Goal: Transaction & Acquisition: Purchase product/service

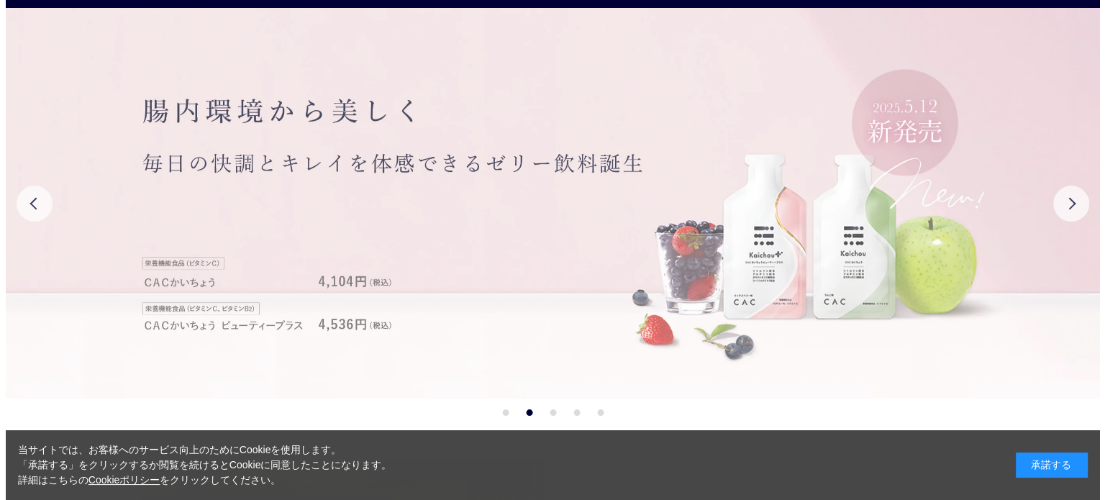
scroll to position [144, 0]
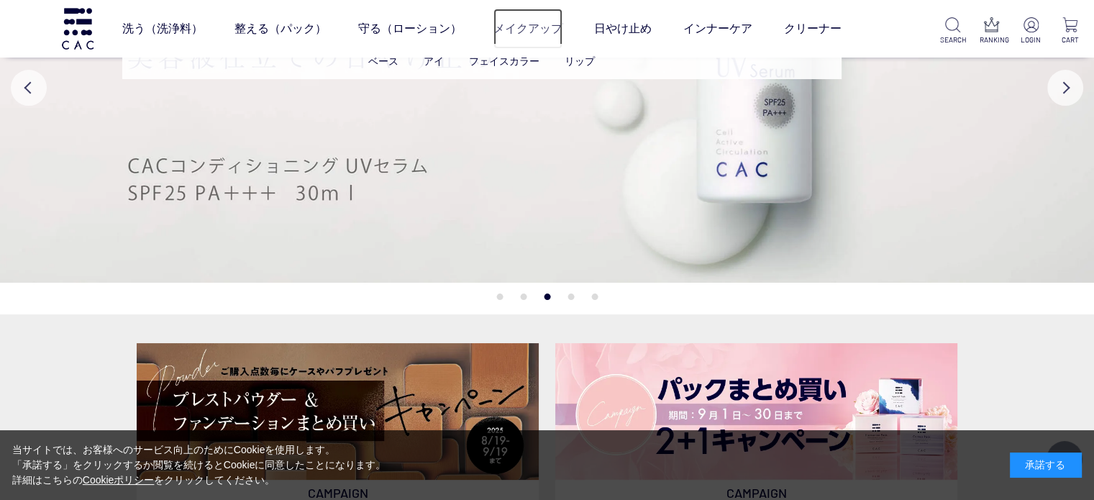
click at [548, 37] on link "メイクアップ" at bounding box center [527, 29] width 69 height 40
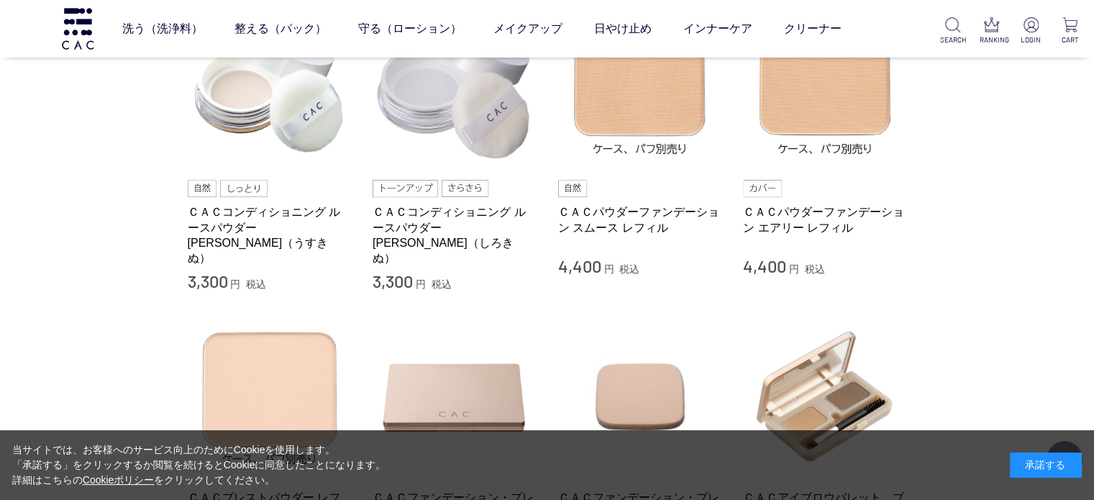
scroll to position [647, 0]
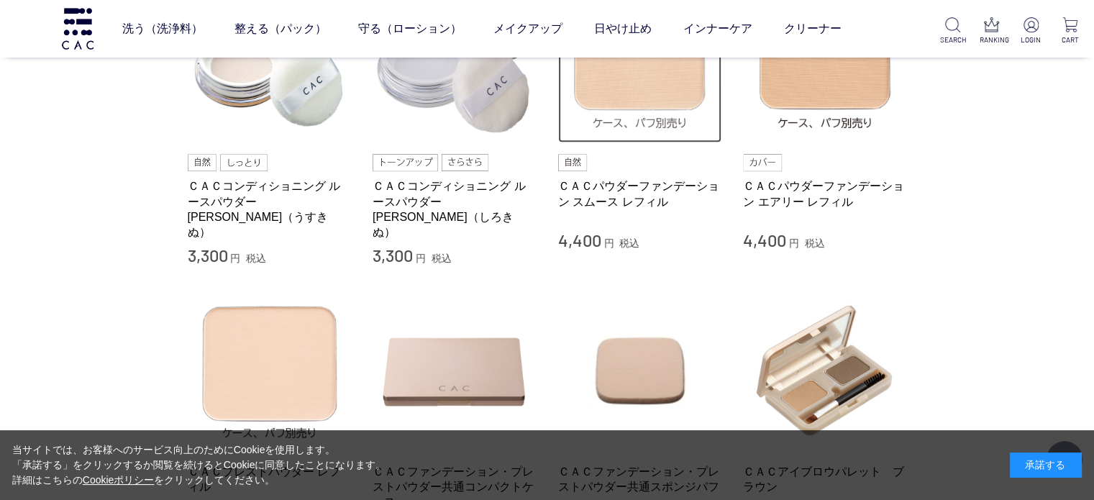
click at [690, 80] on img at bounding box center [640, 61] width 164 height 164
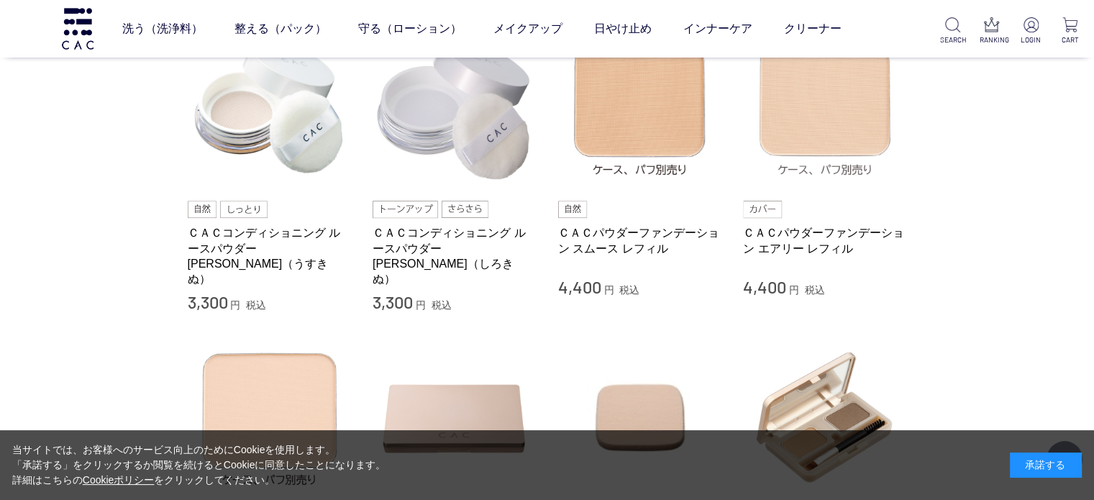
scroll to position [575, 0]
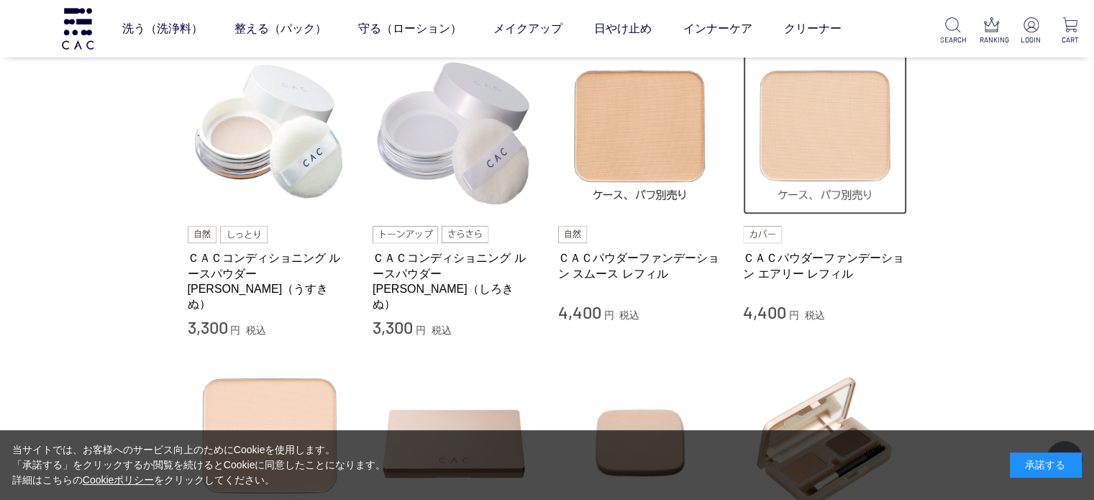
click at [840, 149] on img at bounding box center [825, 133] width 164 height 164
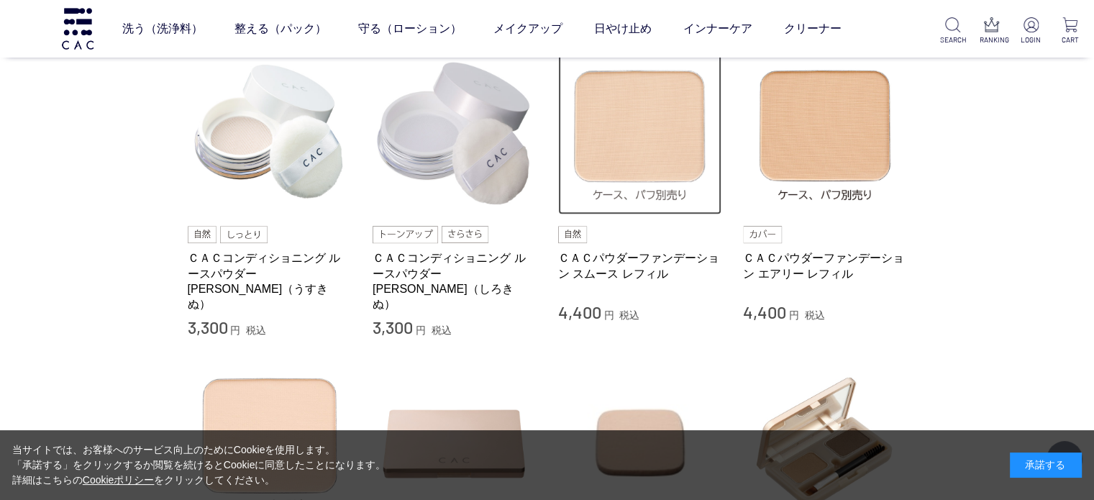
click at [650, 119] on img at bounding box center [640, 133] width 164 height 164
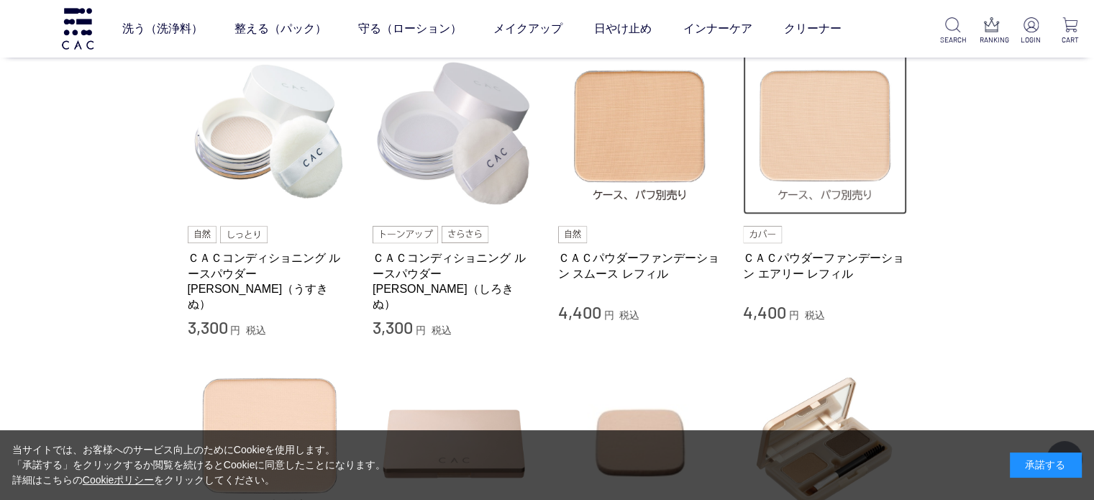
click at [860, 147] on img at bounding box center [825, 133] width 164 height 164
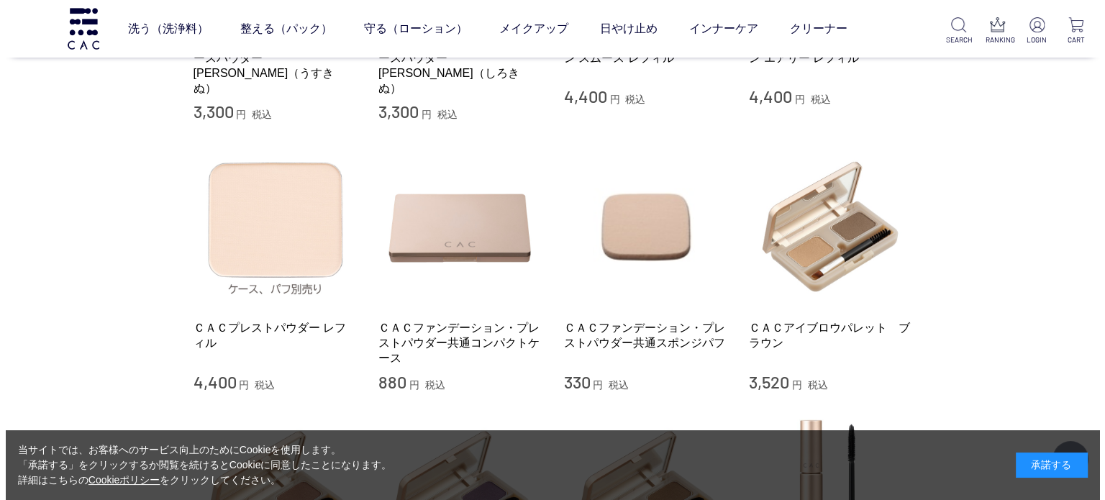
scroll to position [0, 0]
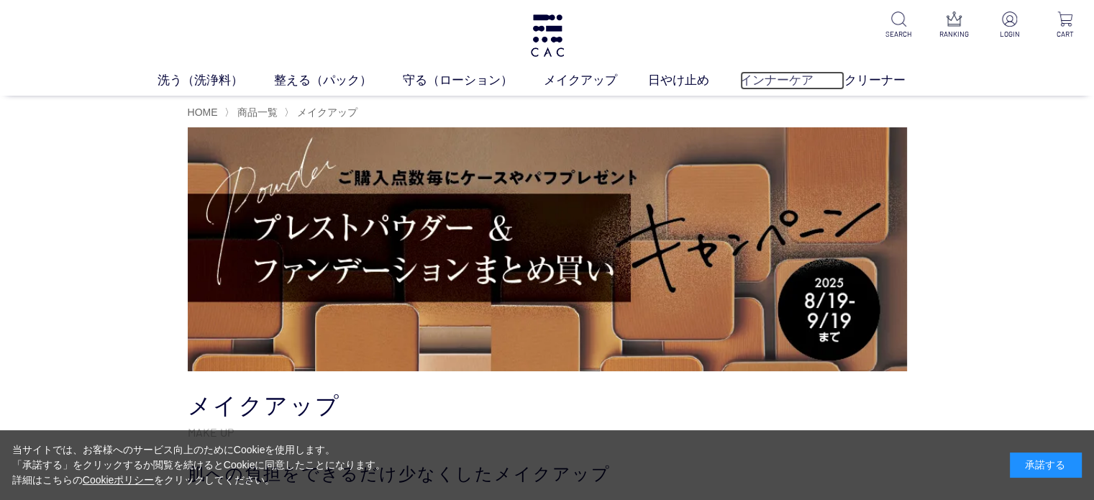
click at [773, 80] on link "インナーケア" at bounding box center [792, 80] width 104 height 19
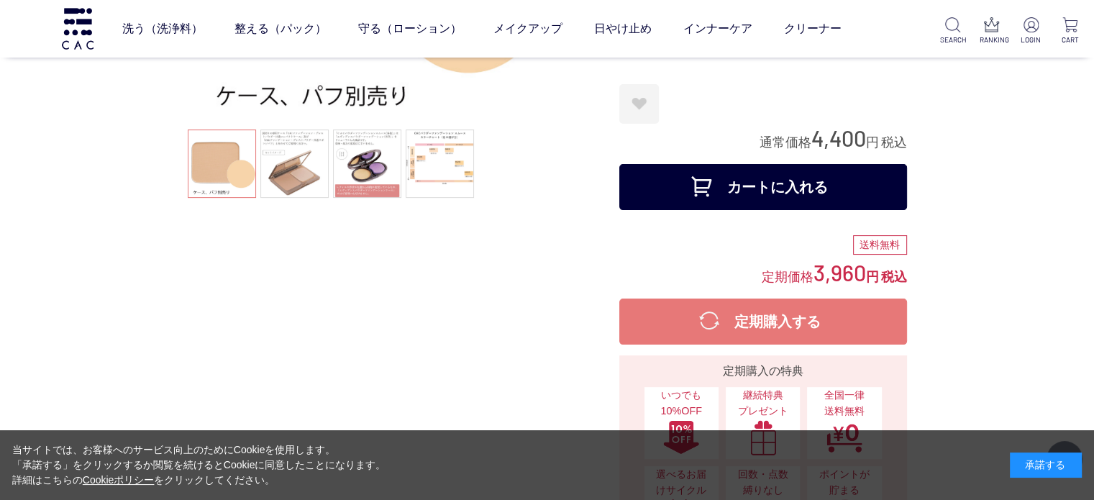
scroll to position [216, 0]
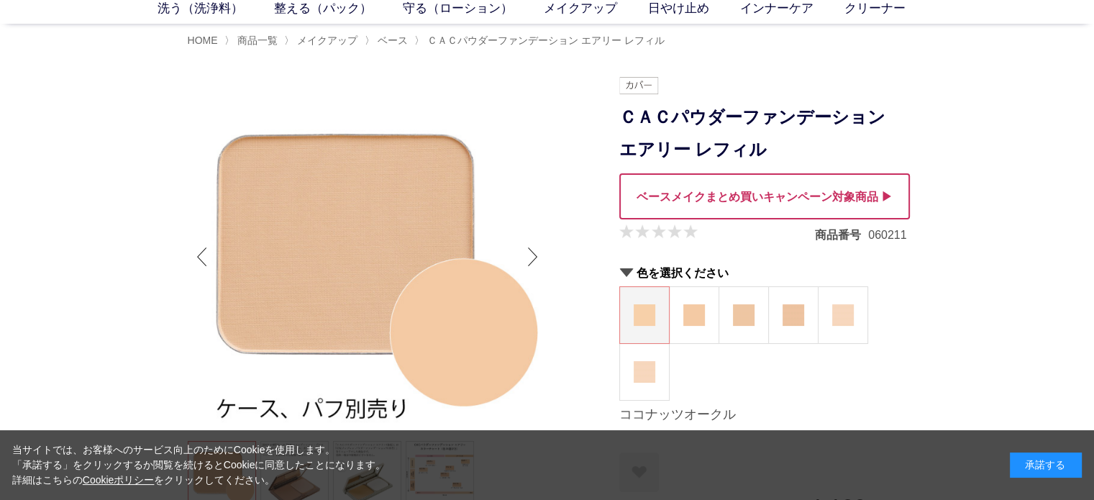
scroll to position [144, 0]
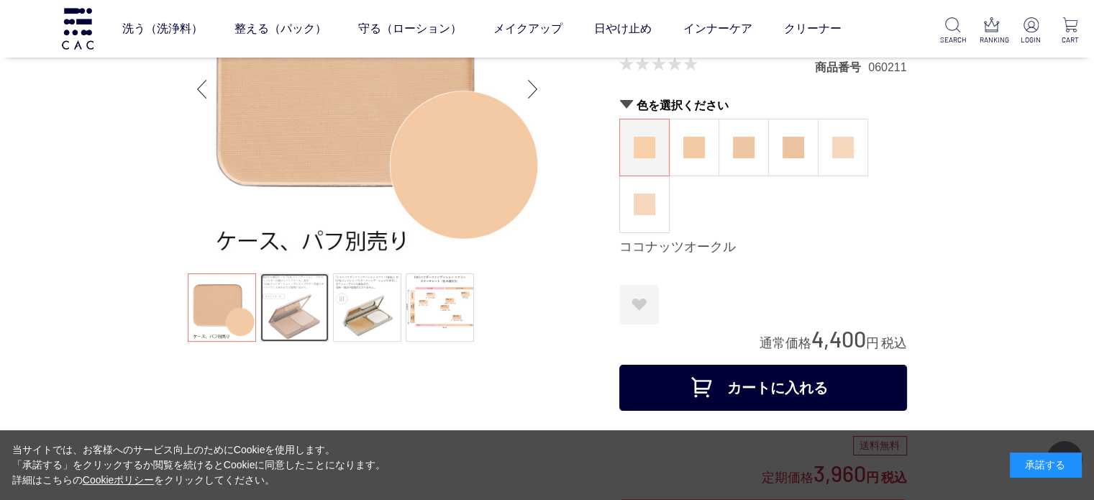
click at [309, 316] on link at bounding box center [294, 307] width 68 height 68
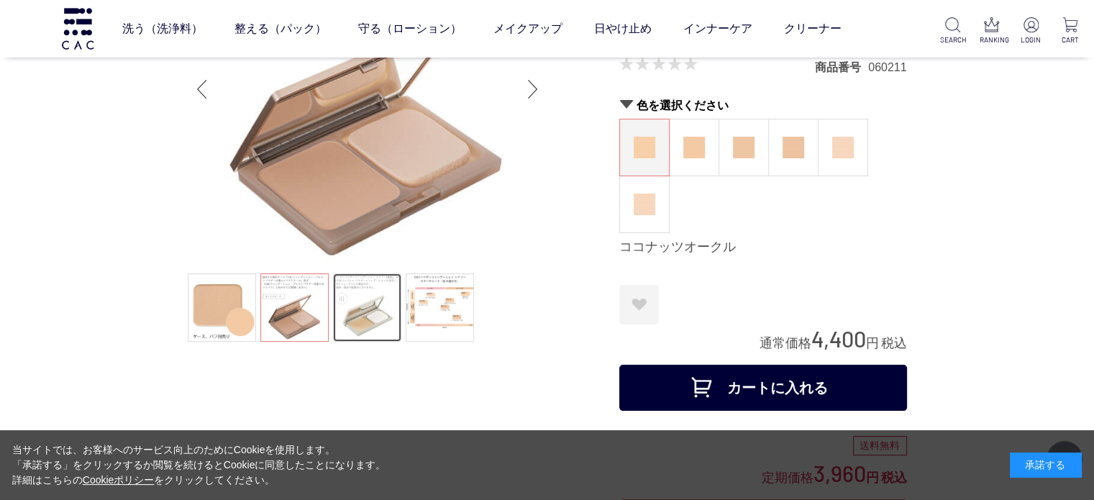
click at [365, 310] on link at bounding box center [367, 307] width 68 height 68
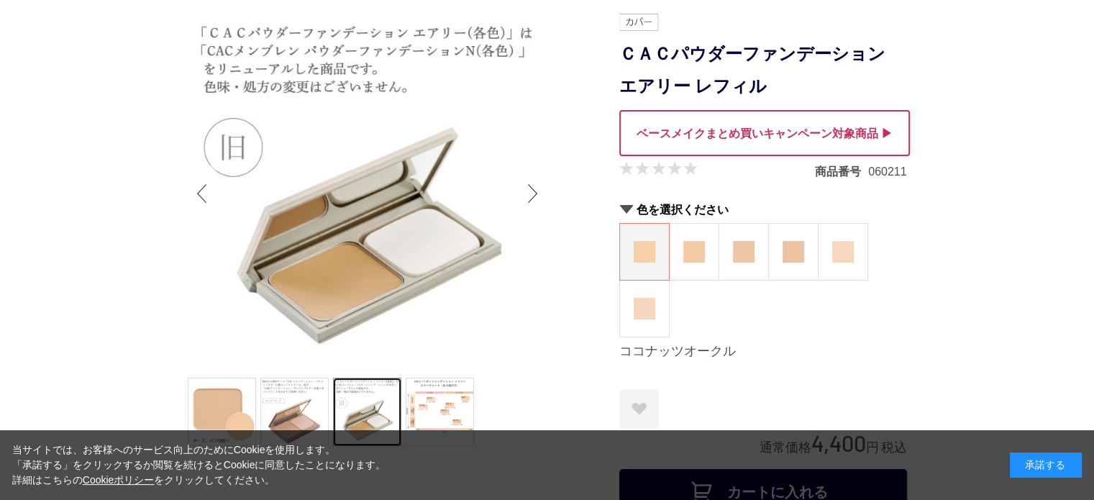
scroll to position [216, 0]
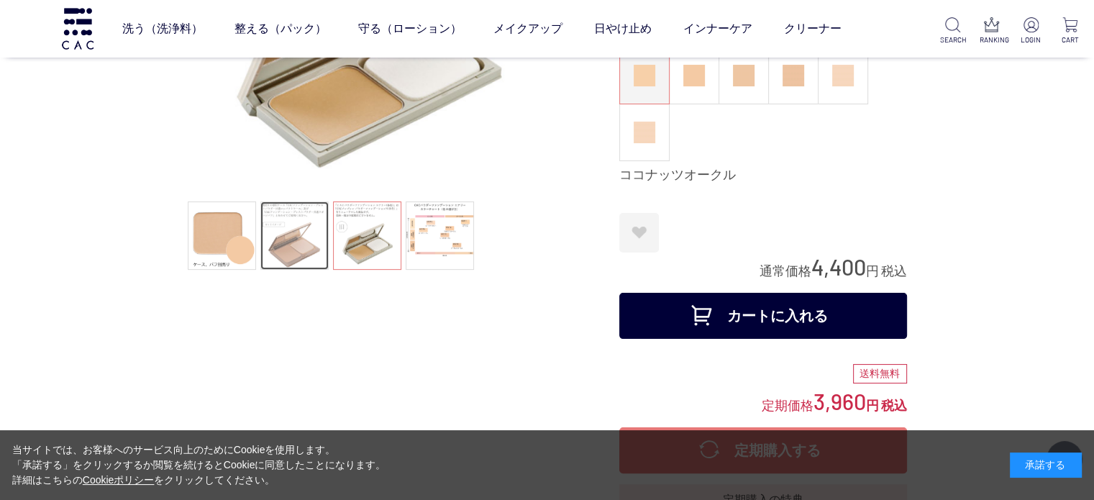
click at [291, 267] on link at bounding box center [294, 235] width 68 height 68
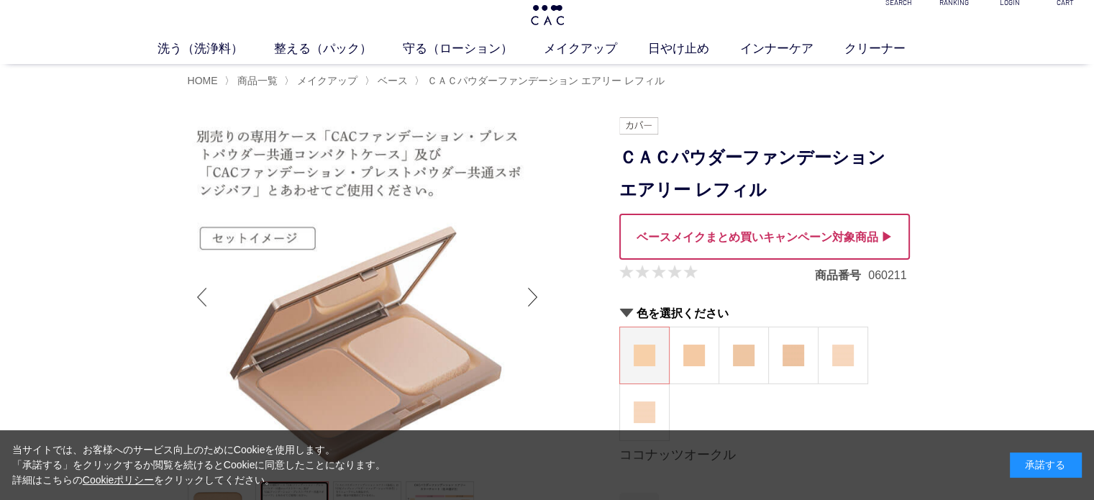
scroll to position [0, 0]
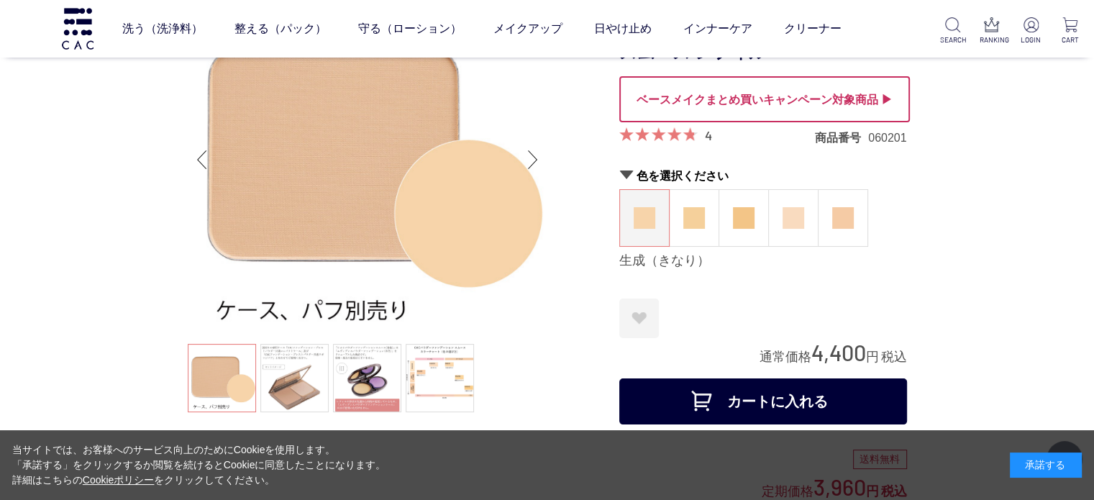
scroll to position [144, 0]
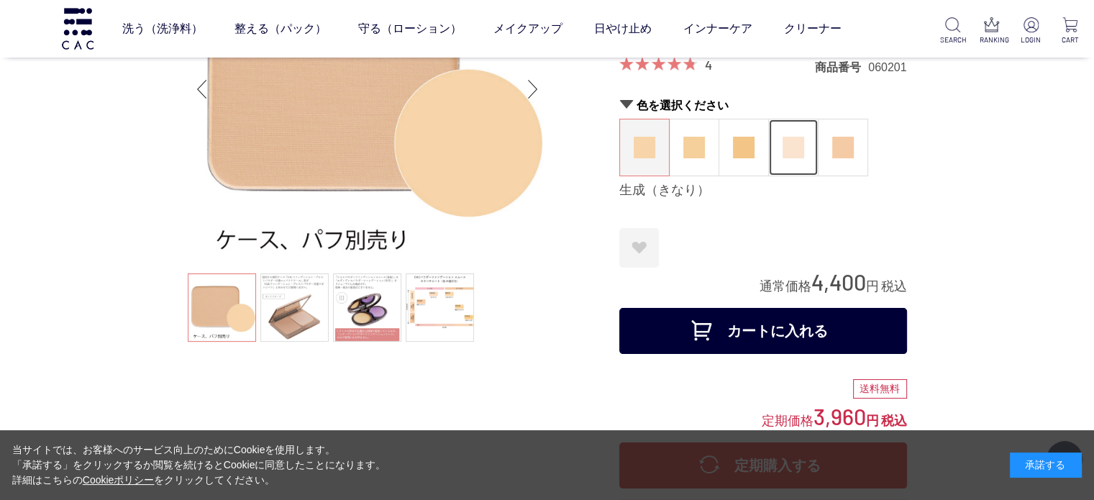
click at [791, 159] on figure at bounding box center [793, 147] width 49 height 56
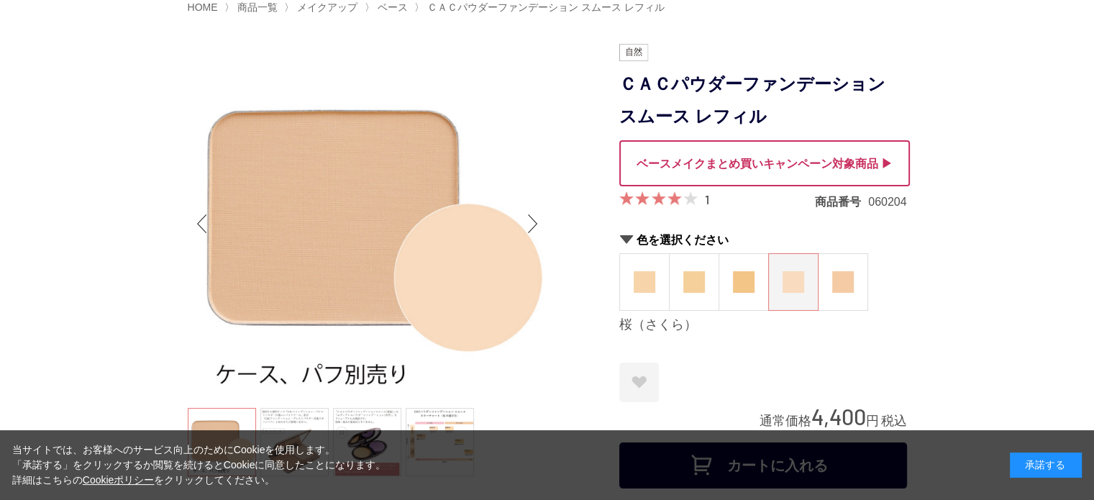
scroll to position [72, 0]
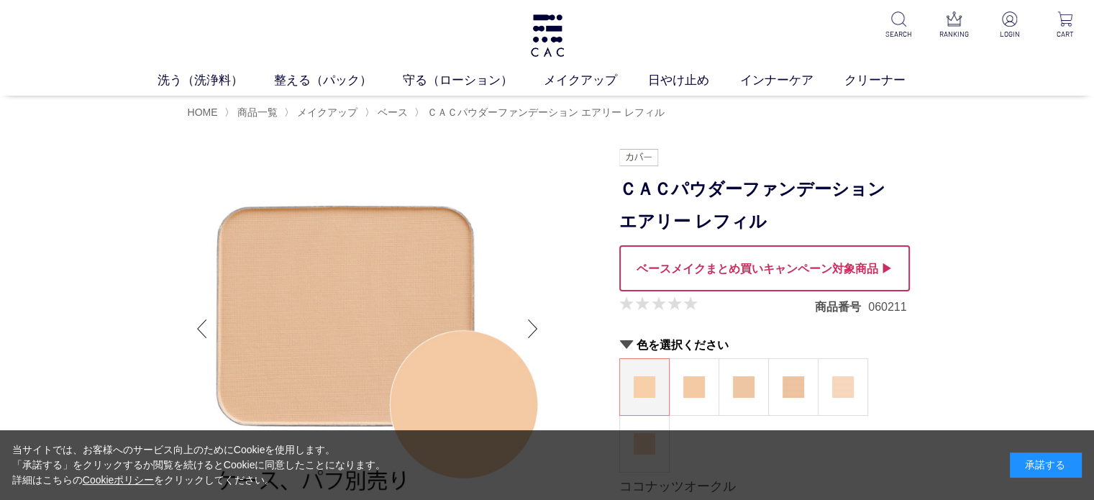
scroll to position [144, 0]
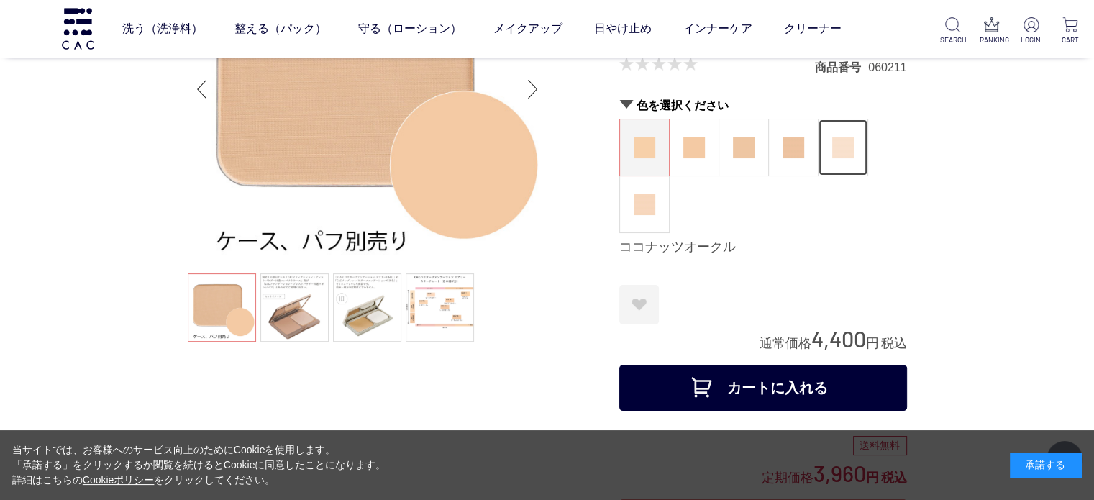
click at [835, 155] on img at bounding box center [843, 148] width 22 height 22
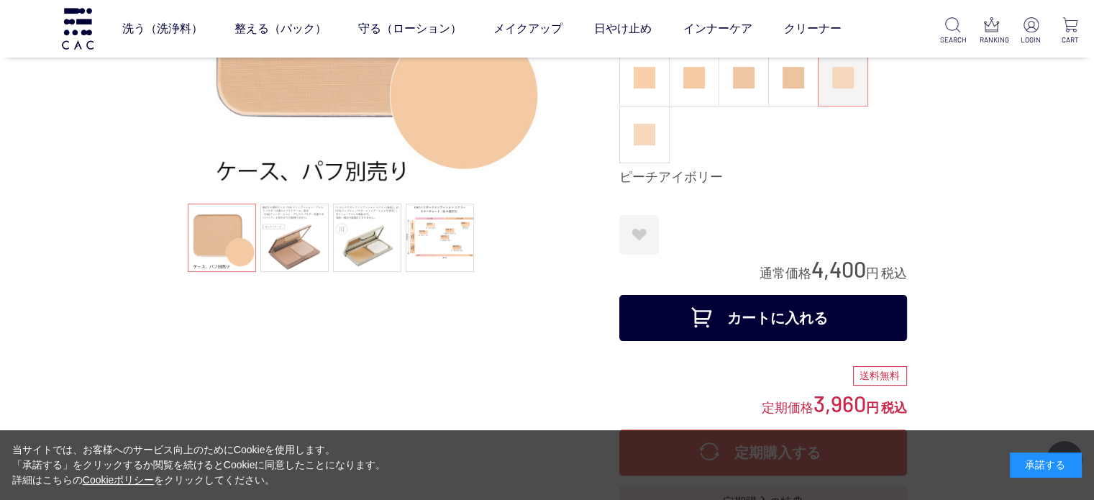
scroll to position [216, 0]
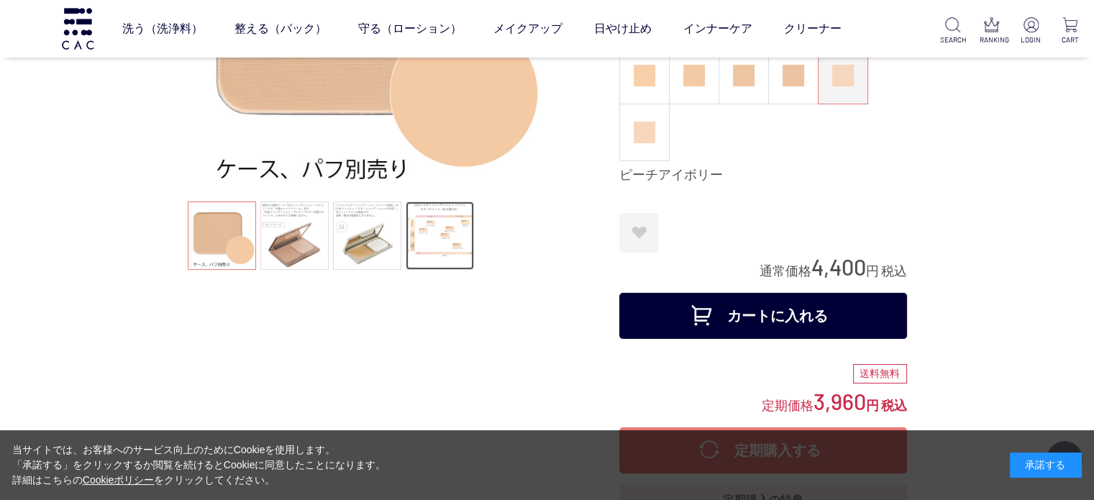
click at [434, 245] on link at bounding box center [440, 235] width 68 height 68
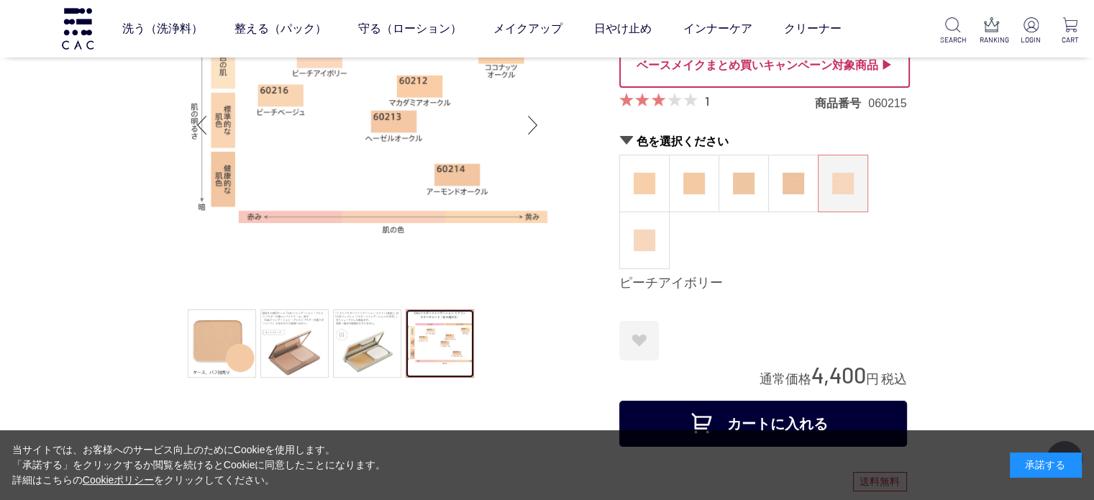
scroll to position [72, 0]
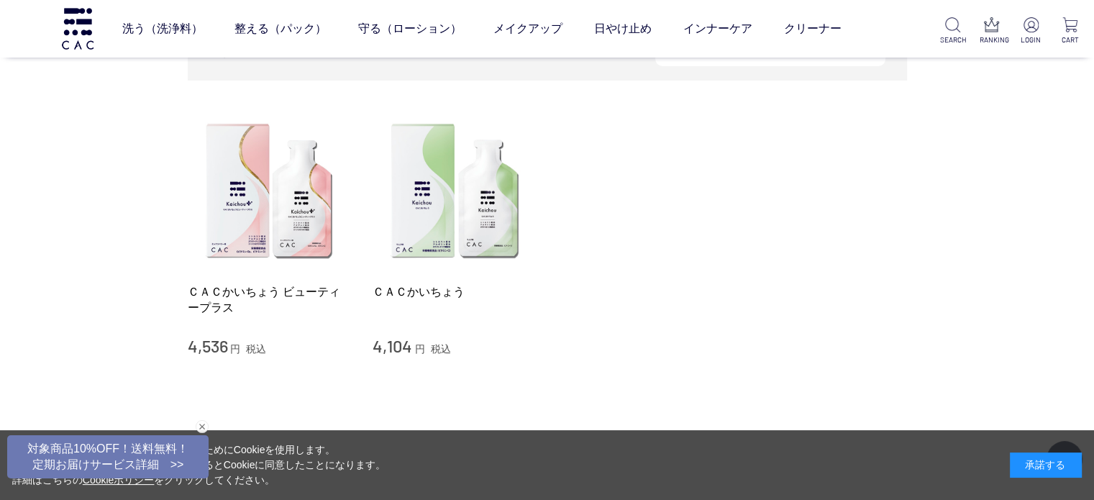
scroll to position [216, 0]
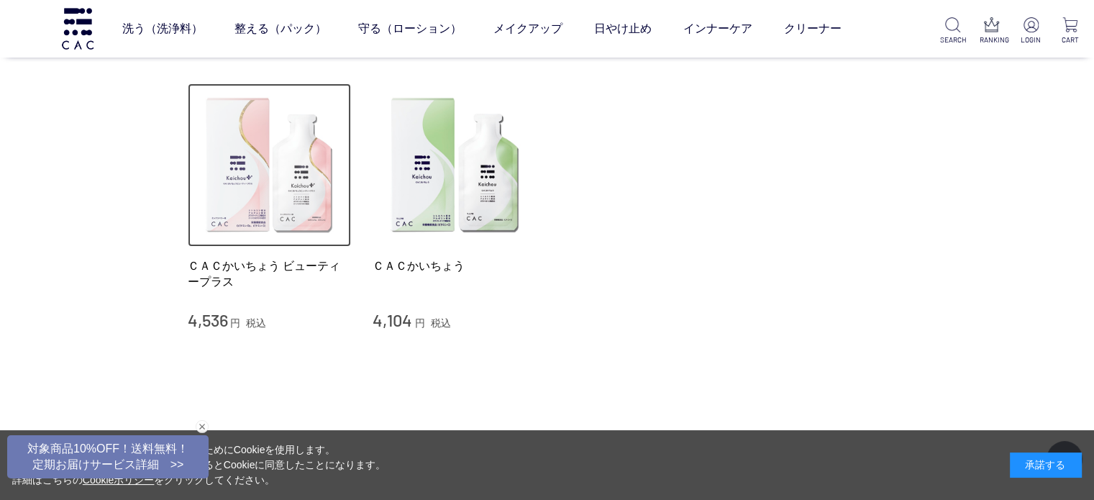
click at [229, 189] on img at bounding box center [270, 165] width 164 height 164
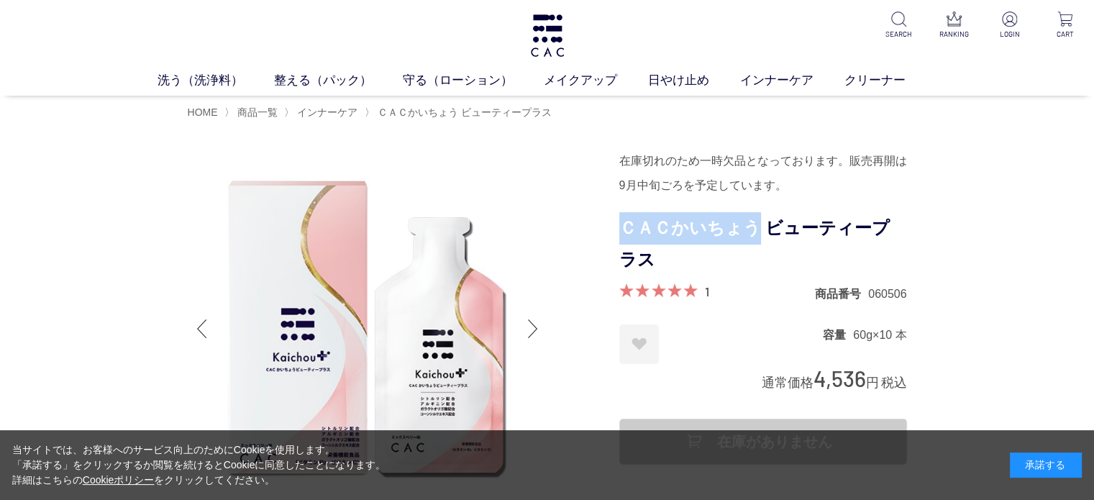
drag, startPoint x: 624, startPoint y: 224, endPoint x: 753, endPoint y: 225, distance: 128.8
click at [753, 225] on h1 "ＣＡＣかいちょう ビューティープラス" at bounding box center [763, 244] width 288 height 65
click at [693, 247] on h1 "ＣＡＣかいちょう ビューティープラス" at bounding box center [763, 244] width 288 height 65
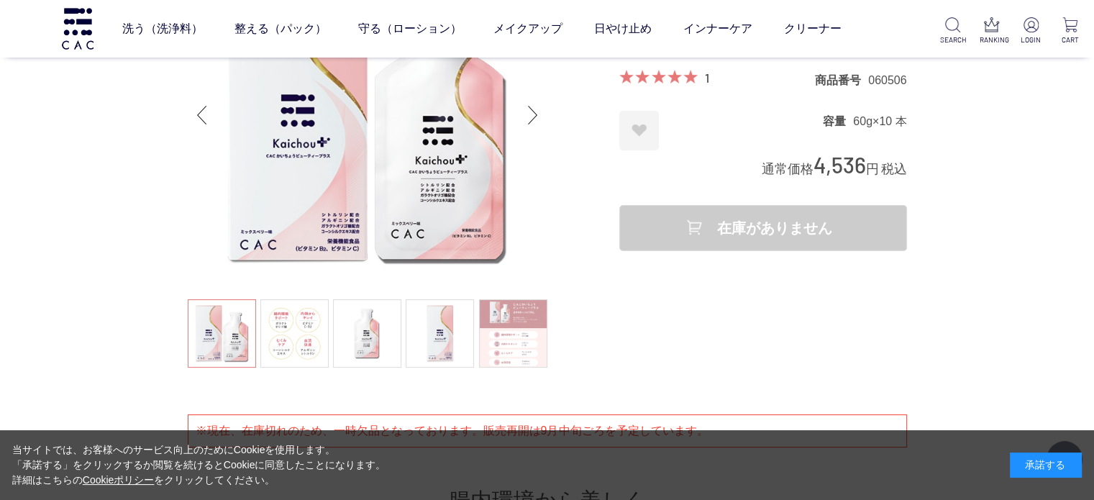
scroll to position [144, 0]
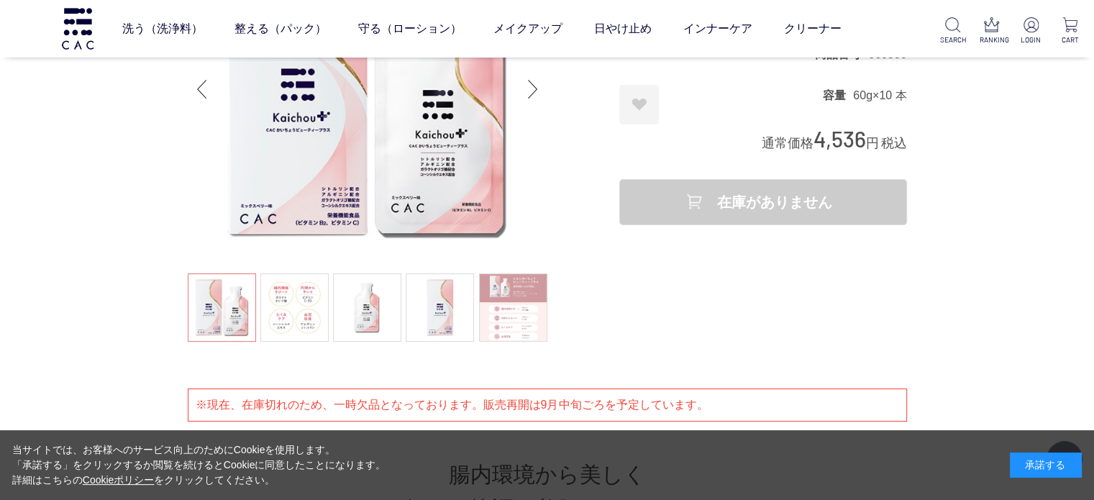
drag, startPoint x: 613, startPoint y: 163, endPoint x: 810, endPoint y: 88, distance: 210.8
click at [613, 163] on div at bounding box center [404, 127] width 432 height 436
click at [637, 112] on link "お気に入りに登録する" at bounding box center [639, 105] width 40 height 40
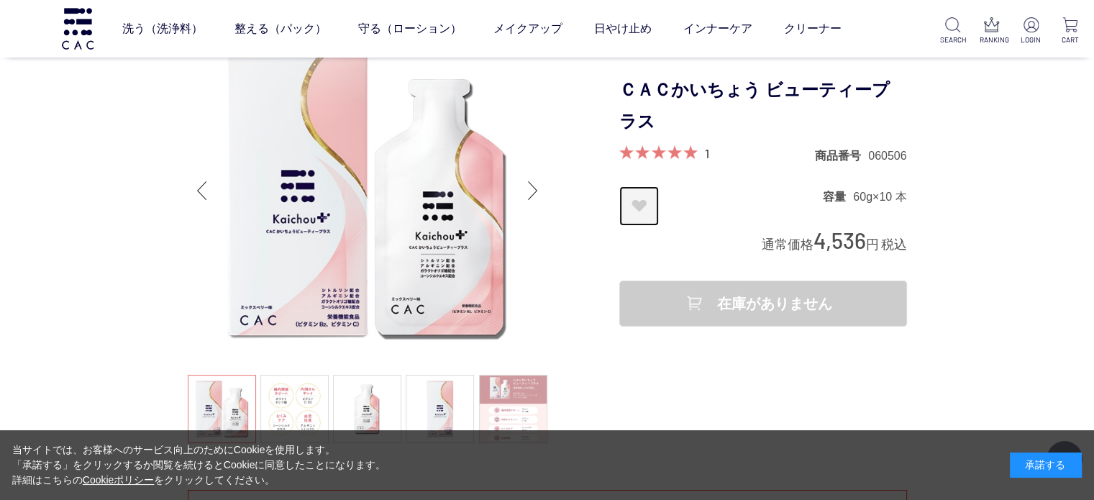
scroll to position [0, 0]
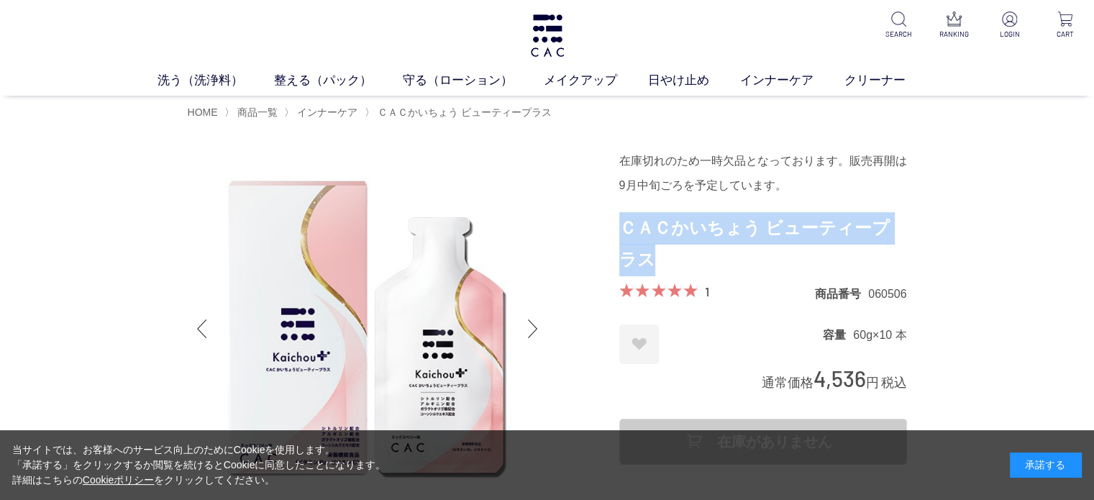
drag, startPoint x: 620, startPoint y: 222, endPoint x: 647, endPoint y: 253, distance: 41.4
click at [647, 253] on h1 "ＣＡＣかいちょう ビューティープラス" at bounding box center [763, 244] width 288 height 65
click at [465, 77] on link "守る（ローション）" at bounding box center [473, 80] width 141 height 19
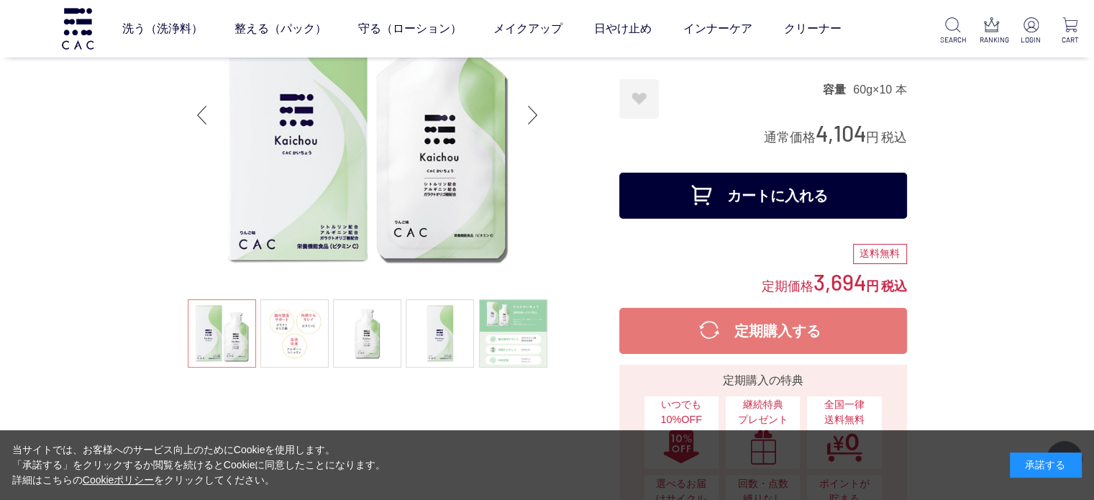
scroll to position [144, 0]
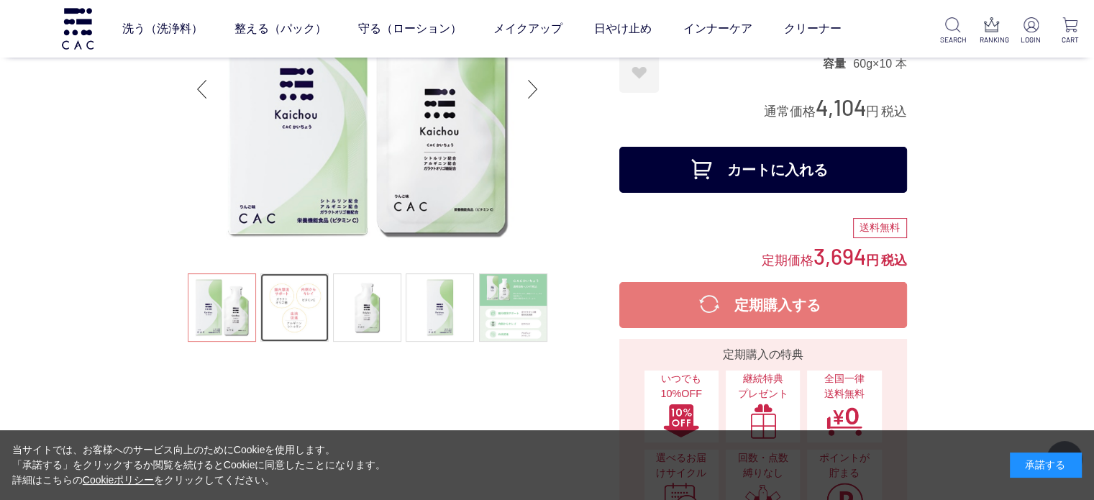
click at [319, 293] on link at bounding box center [294, 307] width 68 height 68
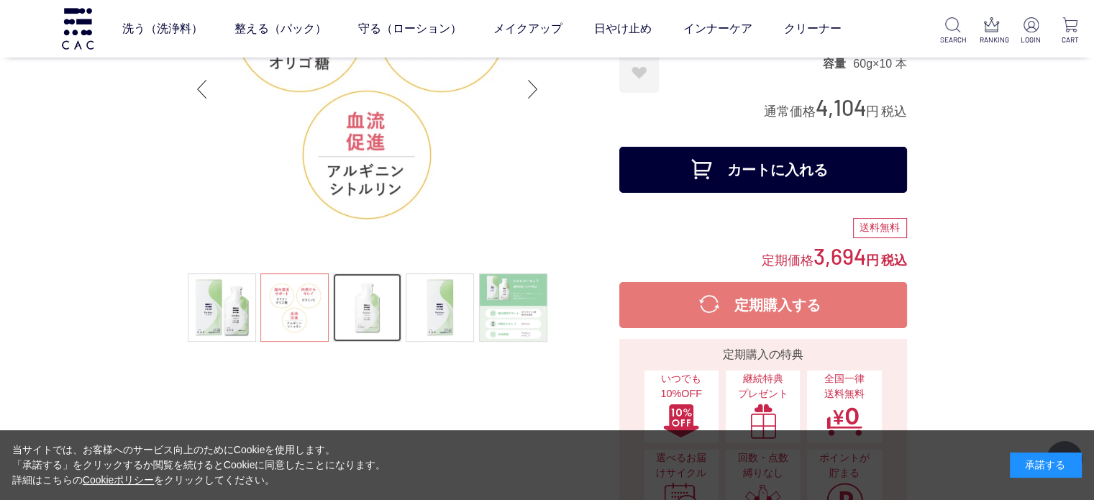
click at [369, 295] on link at bounding box center [367, 307] width 68 height 68
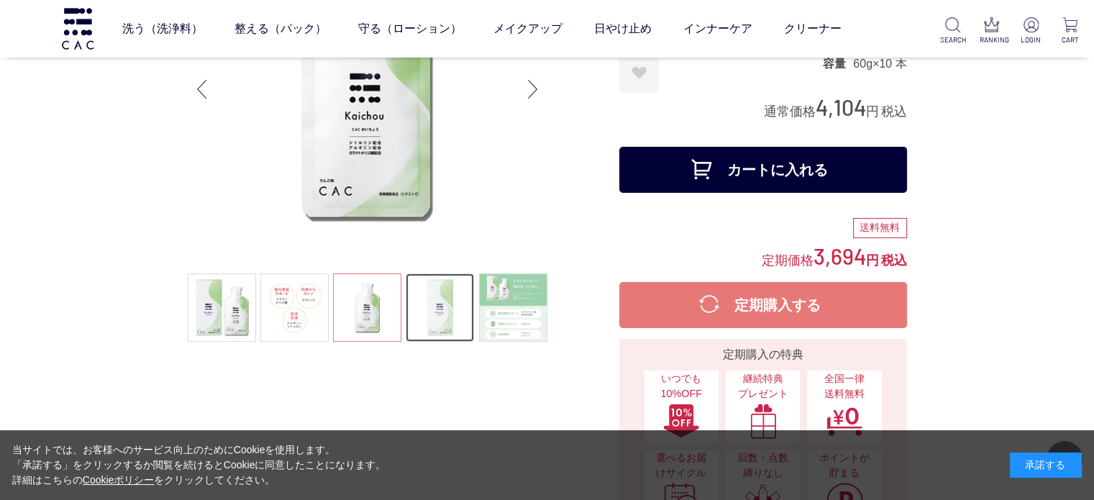
click at [446, 299] on link at bounding box center [440, 307] width 68 height 68
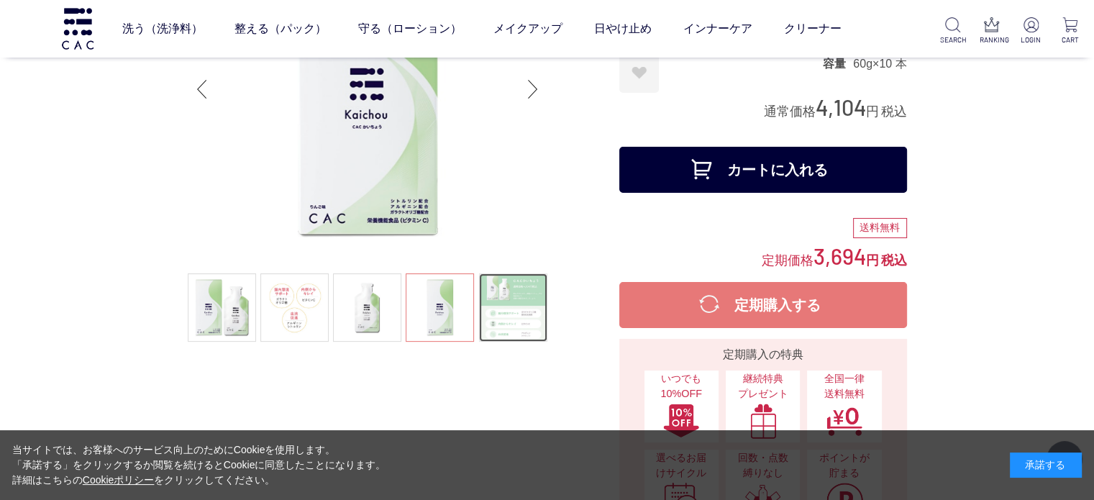
click at [527, 308] on link at bounding box center [513, 307] width 68 height 68
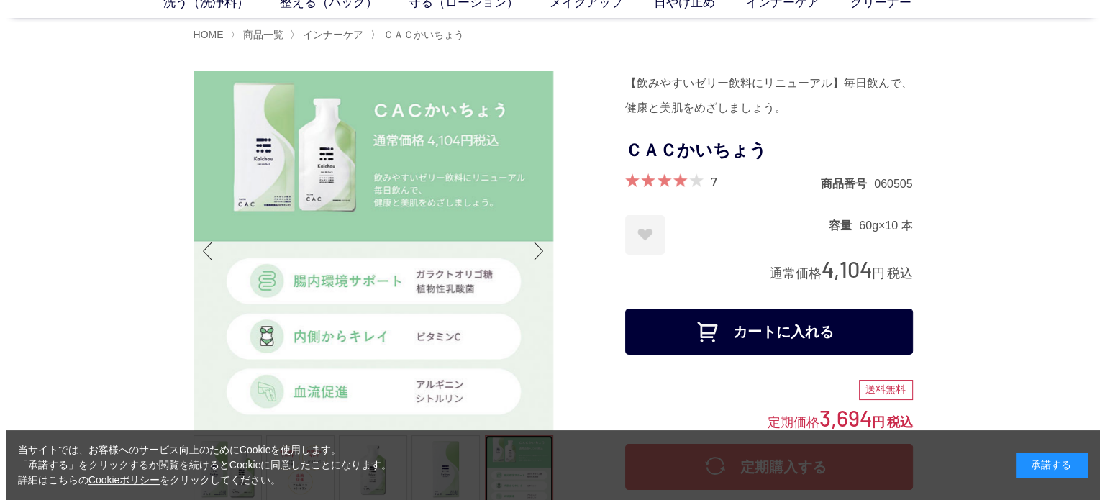
scroll to position [0, 0]
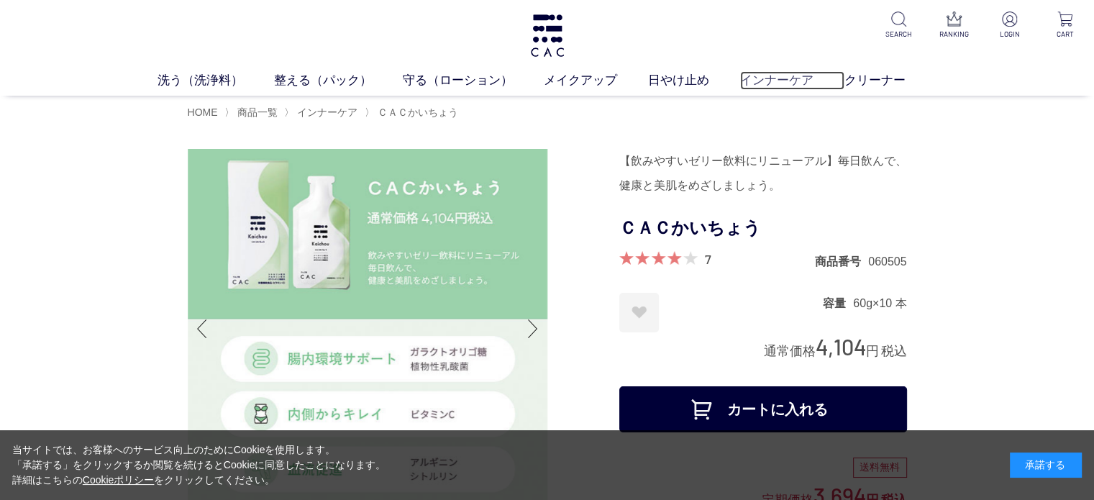
click at [791, 76] on link "インナーケア" at bounding box center [792, 80] width 104 height 19
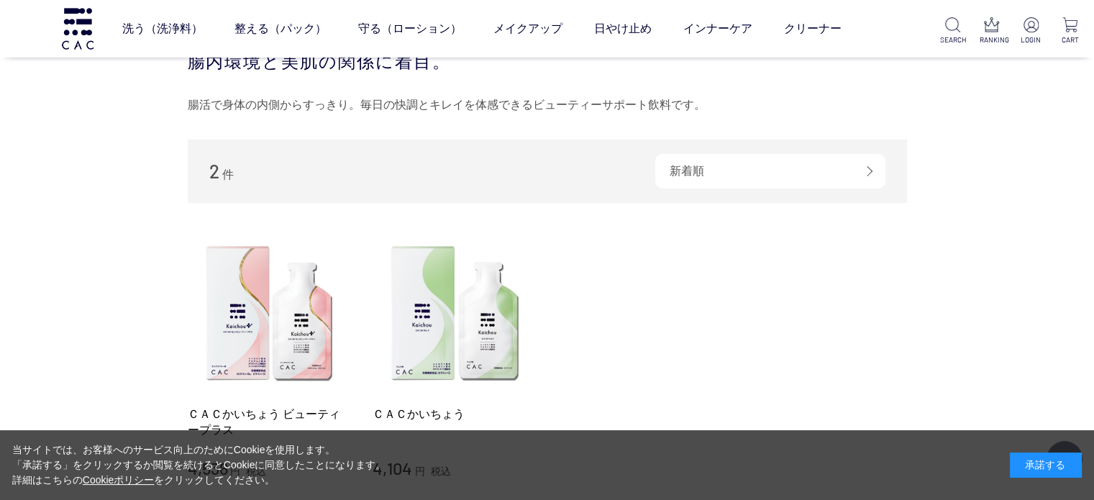
scroll to position [216, 0]
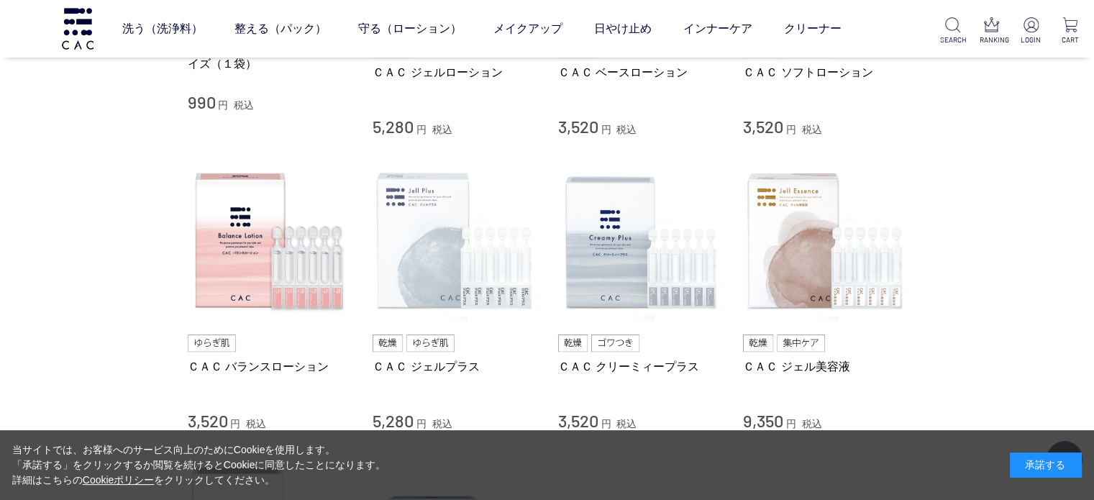
scroll to position [575, 0]
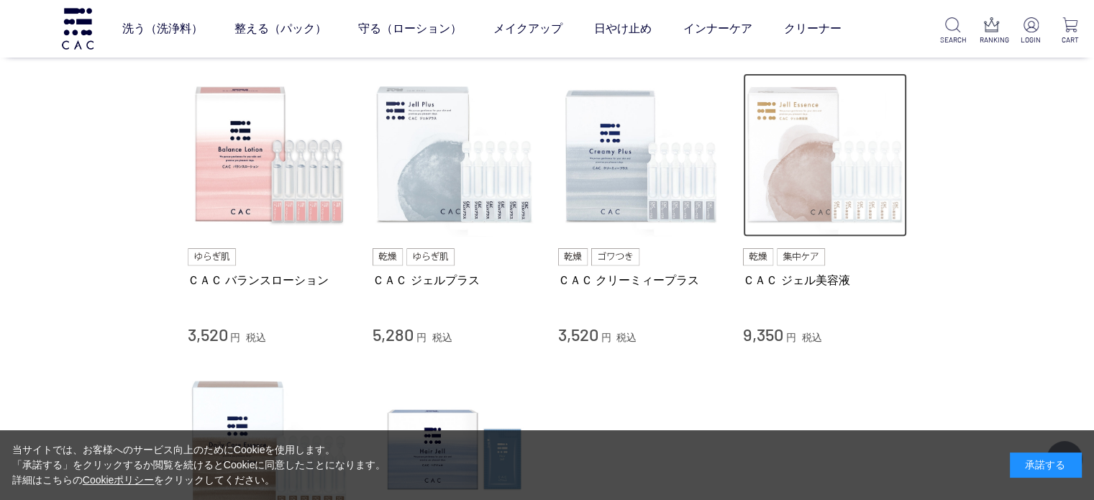
click at [804, 217] on img at bounding box center [825, 155] width 164 height 164
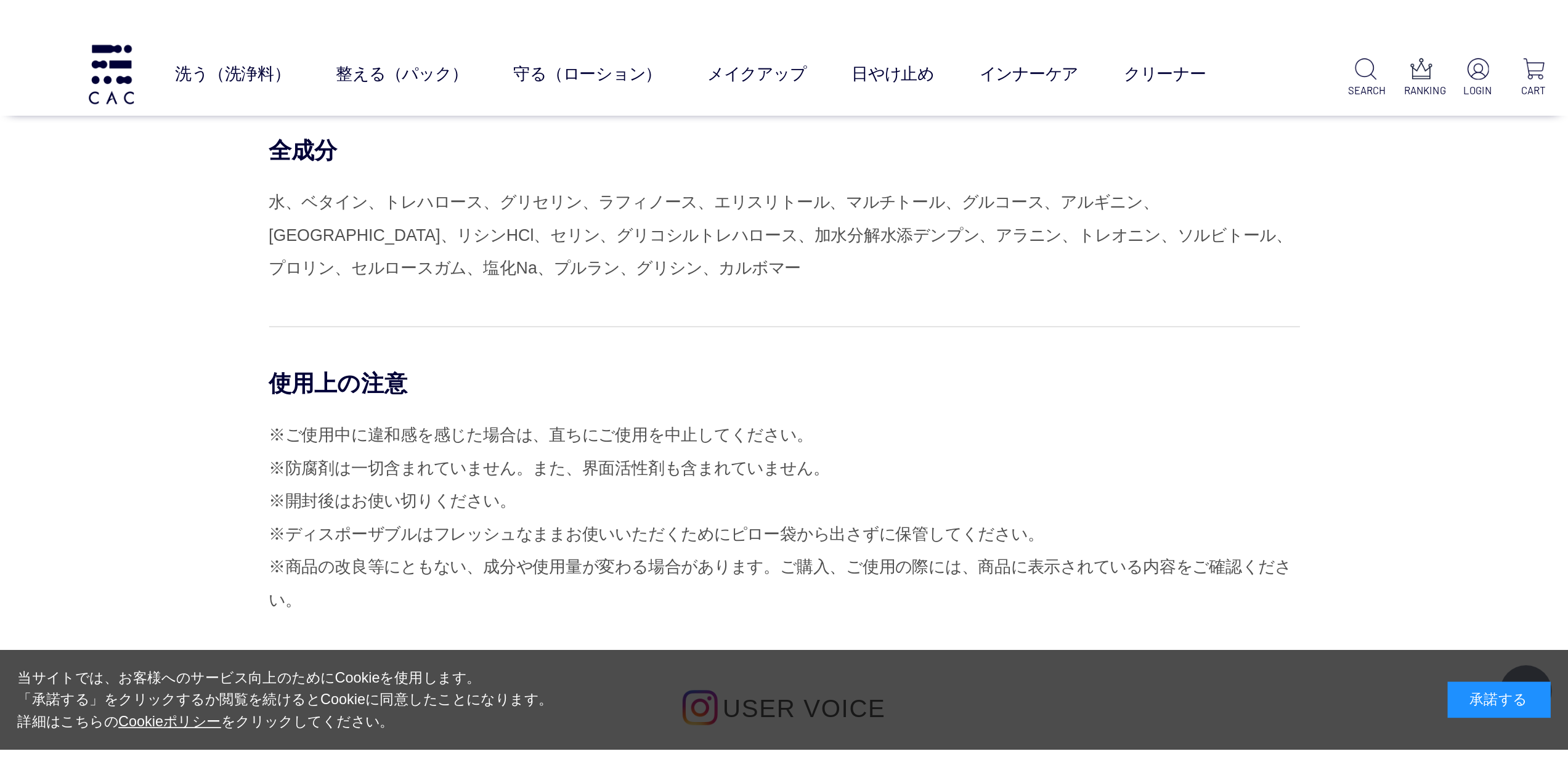
scroll to position [6101, 0]
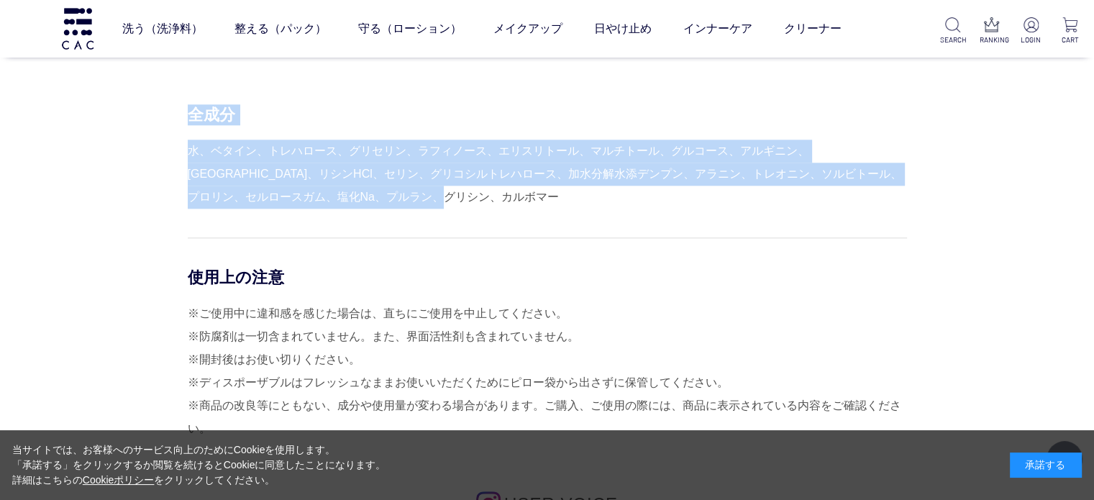
drag, startPoint x: 188, startPoint y: 112, endPoint x: 402, endPoint y: 194, distance: 229.8
click at [402, 194] on div "全成分 水、ベタイン、トレハロース、グリセリン、[GEOGRAPHIC_DATA]、エリスリトール、マルチトール、グルコース、アルギニン、キサンタンガム、リシ…" at bounding box center [547, 156] width 719 height 104
copy div "全成分 水、ベタイン、トレハロース、グリセリン、[GEOGRAPHIC_DATA]、エリスリトール、マルチトール、グルコース、アルギニン、キサンタンガム、リシ…"
